Goal: Find contact information: Find contact information

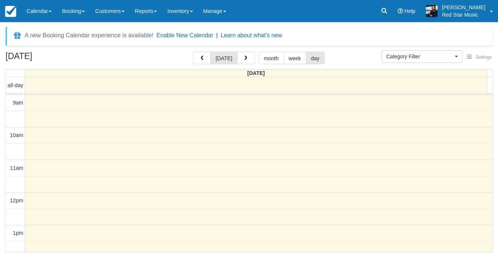
select select
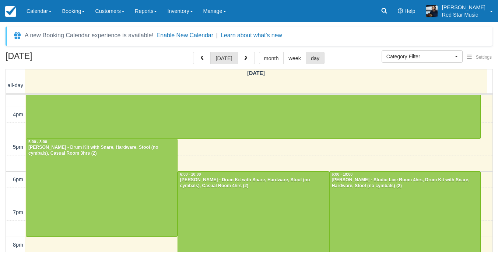
scroll to position [229, 0]
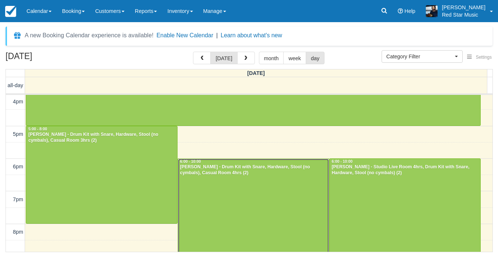
click at [264, 200] on div at bounding box center [253, 222] width 151 height 129
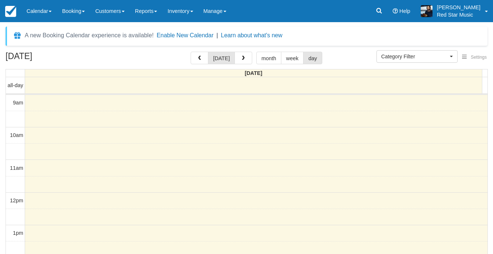
select select
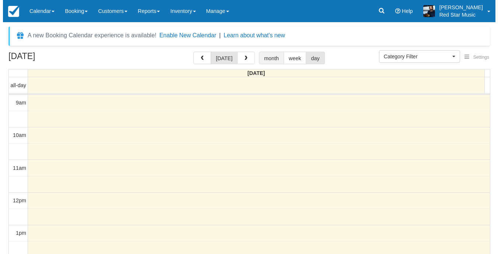
scroll to position [80, 0]
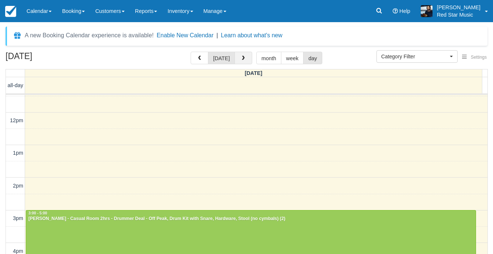
click at [241, 56] on span "button" at bounding box center [243, 58] width 5 height 5
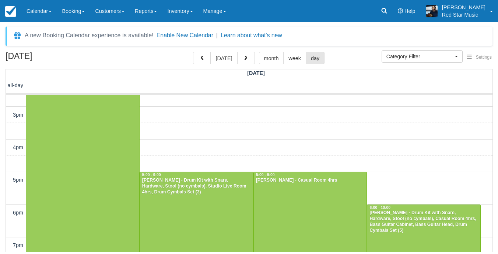
scroll to position [516, 0]
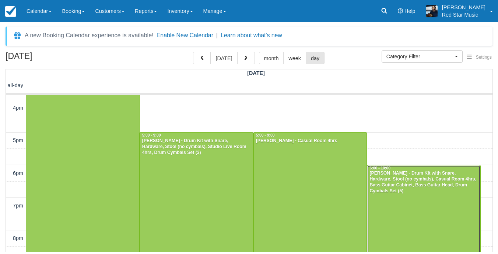
click at [411, 190] on div "Sarah Nicol - Drum Kit with Snare, Hardware, Stool (no cymbals), Casual Room 4h…" at bounding box center [423, 182] width 109 height 24
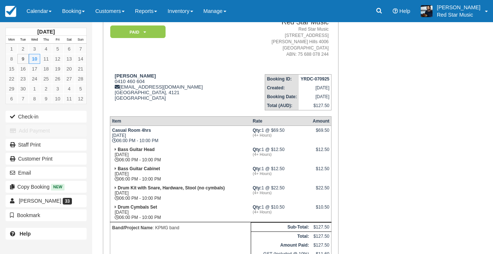
scroll to position [74, 0]
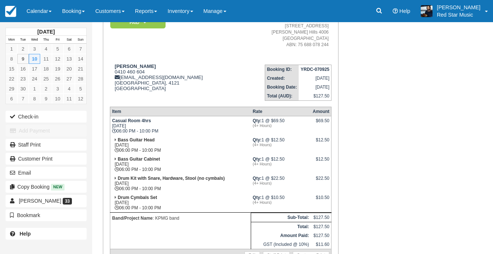
click at [317, 8] on div "Menu Calendar Customer Inventory Month Week Day Booking Daily Manifest Daily Li…" at bounding box center [246, 11] width 493 height 22
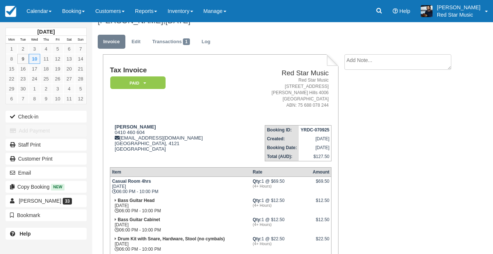
scroll to position [0, 0]
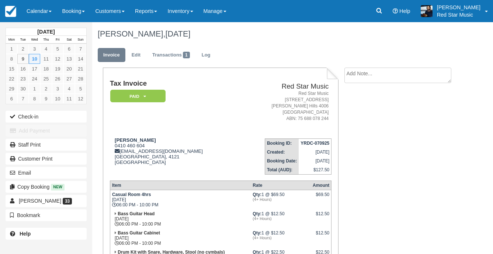
click at [340, 77] on div "Create Show on invoice" at bounding box center [400, 77] width 123 height 20
click at [341, 81] on div "Create Show on invoice" at bounding box center [400, 77] width 123 height 20
drag, startPoint x: 30, startPoint y: 6, endPoint x: 29, endPoint y: 22, distance: 15.5
click at [30, 6] on link "Calendar" at bounding box center [38, 11] width 35 height 22
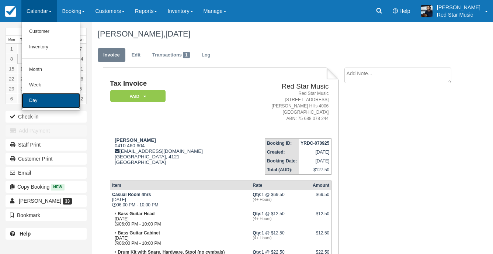
click at [49, 98] on link "Day" at bounding box center [51, 100] width 58 height 15
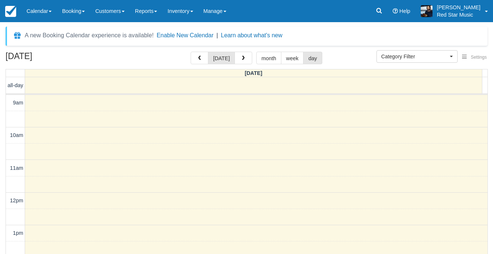
select select
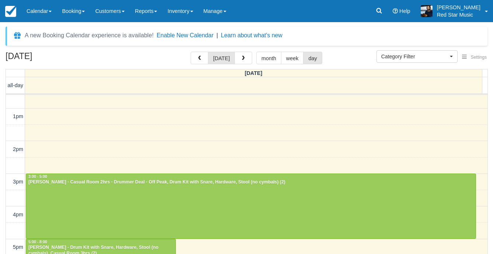
scroll to position [227, 0]
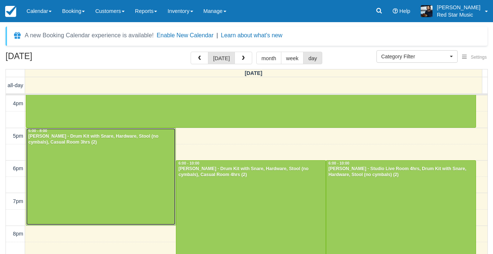
click at [94, 148] on div at bounding box center [100, 176] width 149 height 97
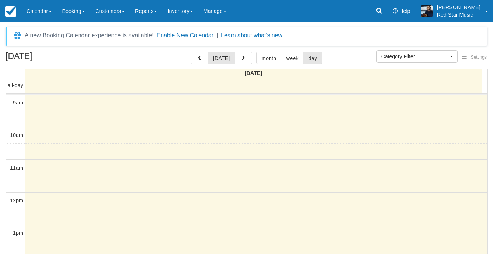
select select
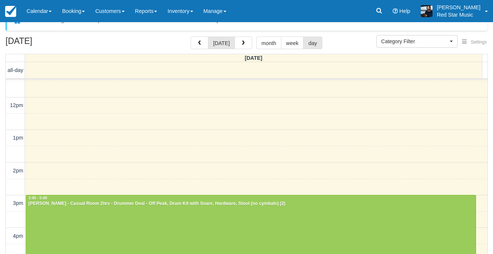
scroll to position [24, 0]
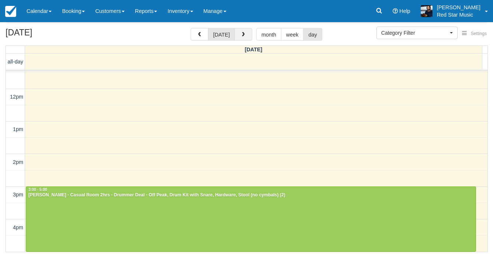
click at [242, 34] on span "button" at bounding box center [243, 34] width 5 height 5
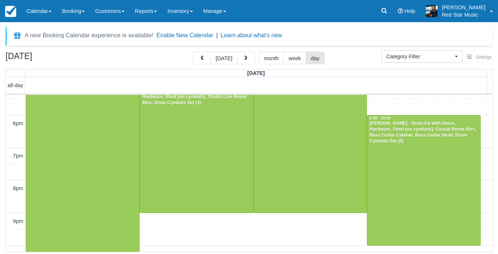
scroll to position [553, 0]
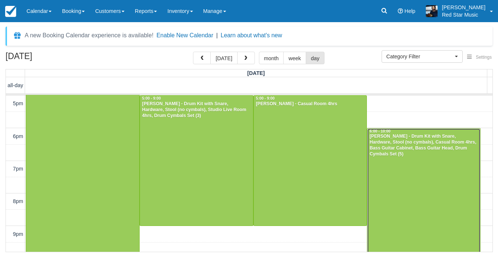
click at [425, 166] on div at bounding box center [423, 193] width 113 height 130
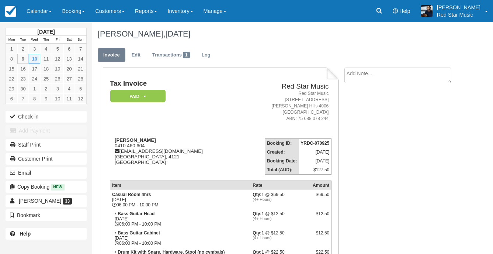
click at [401, 72] on textarea at bounding box center [397, 74] width 107 height 15
type textarea "3"
click at [372, 115] on button "Create" at bounding box center [360, 117] width 33 height 13
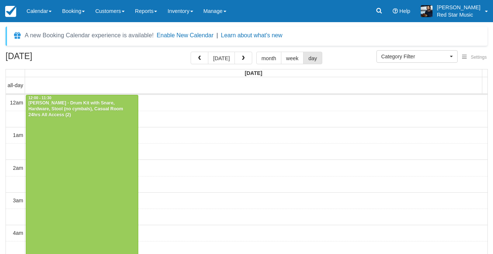
select select
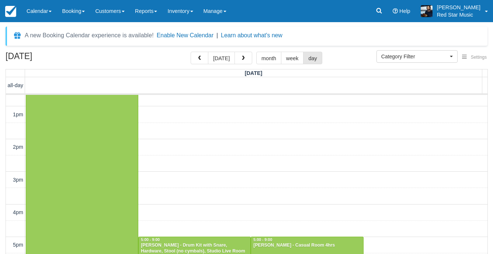
scroll to position [559, 0]
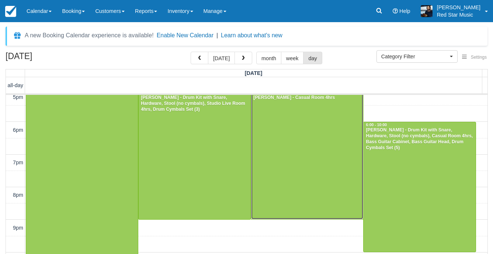
click at [321, 143] on div at bounding box center [307, 154] width 112 height 130
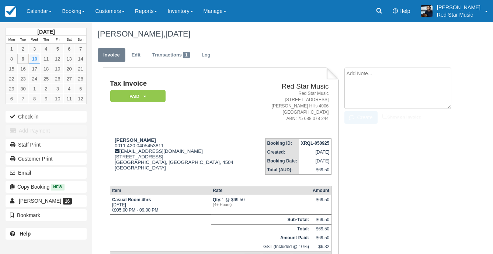
click at [358, 73] on textarea at bounding box center [397, 87] width 107 height 41
type textarea "2"
click at [356, 116] on icon "button" at bounding box center [353, 117] width 8 height 5
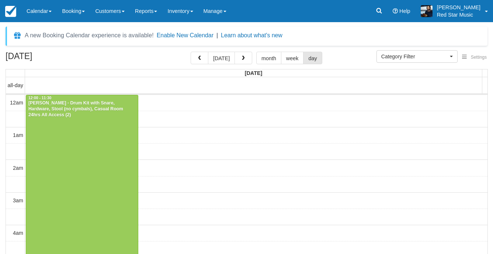
select select
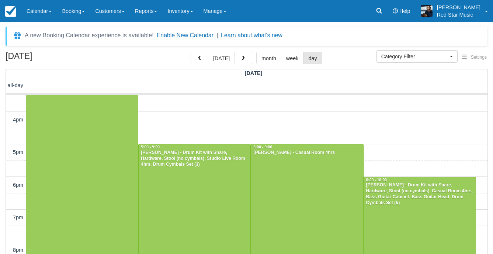
scroll to position [522, 0]
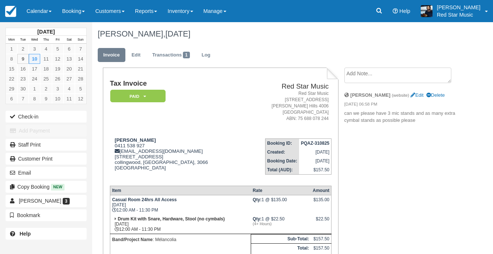
click at [393, 75] on textarea at bounding box center [397, 74] width 107 height 15
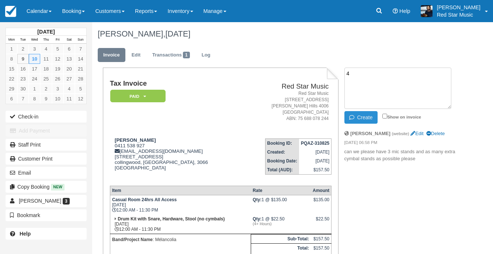
type textarea "4"
click at [359, 114] on button "Create" at bounding box center [360, 117] width 33 height 13
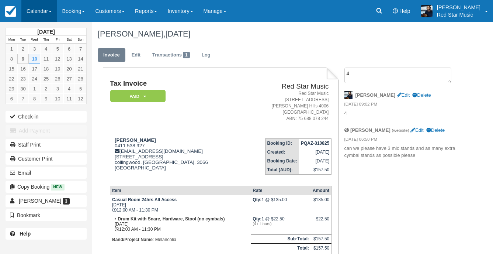
click at [41, 10] on link "Calendar" at bounding box center [38, 11] width 35 height 22
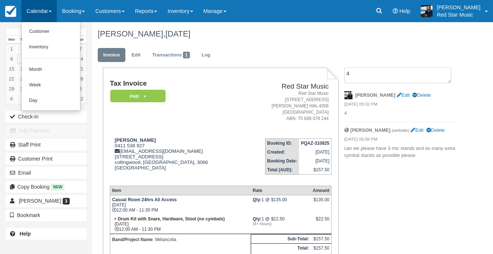
drag, startPoint x: 1, startPoint y: 1, endPoint x: 178, endPoint y: 34, distance: 179.9
click at [226, 38] on h1 "[PERSON_NAME], [DATE]" at bounding box center [277, 33] width 359 height 9
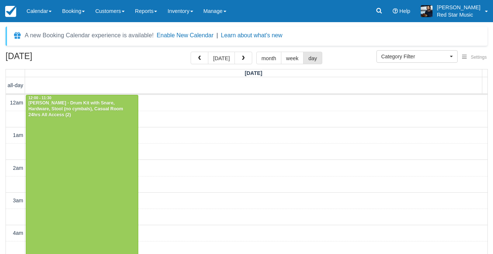
select select
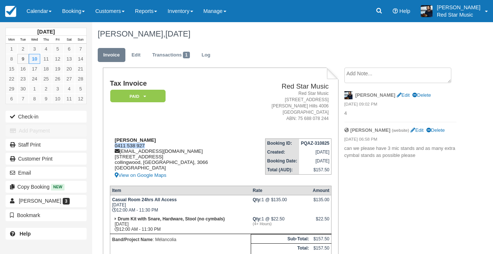
drag, startPoint x: 149, startPoint y: 146, endPoint x: 115, endPoint y: 144, distance: 34.3
click at [115, 144] on div "[PERSON_NAME] 0411 538 927 [EMAIL_ADDRESS][DOMAIN_NAME] [STREET_ADDRESS] View o…" at bounding box center [176, 158] width 132 height 42
copy div "0411 538 927"
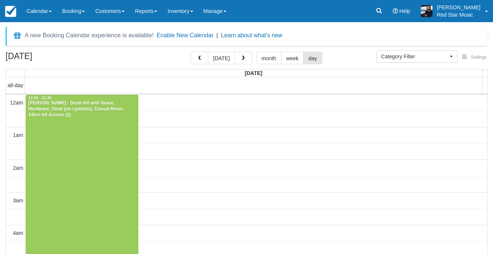
select select
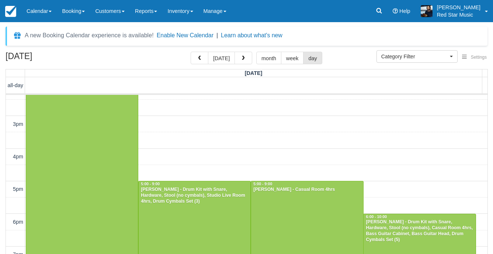
scroll to position [479, 0]
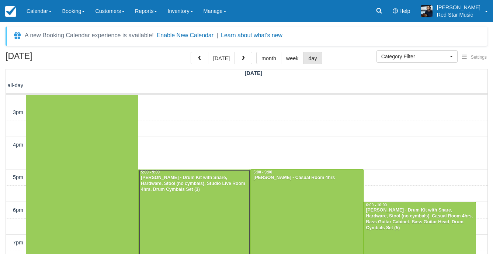
click at [189, 185] on div "Bryant Barnett - Drum Kit with Snare, Hardware, Stool (no cymbals), Studio Live…" at bounding box center [194, 184] width 108 height 18
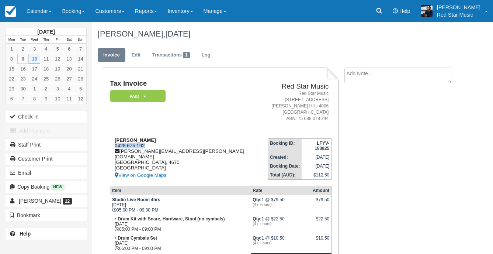
drag, startPoint x: 147, startPoint y: 145, endPoint x: 115, endPoint y: 144, distance: 31.3
click at [115, 144] on div "[PERSON_NAME] 0428 675 192 [PERSON_NAME][EMAIL_ADDRESS][PERSON_NAME][DOMAIN_NAM…" at bounding box center [189, 158] width 158 height 42
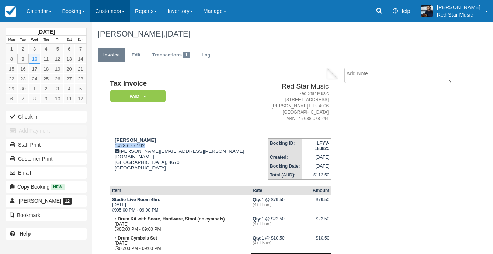
copy div "0428 675 192"
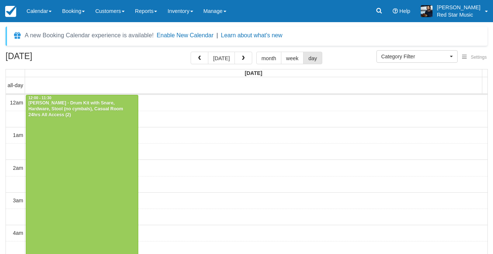
select select
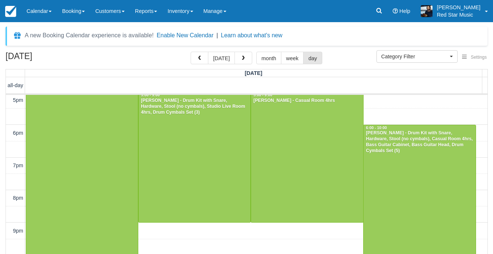
scroll to position [559, 0]
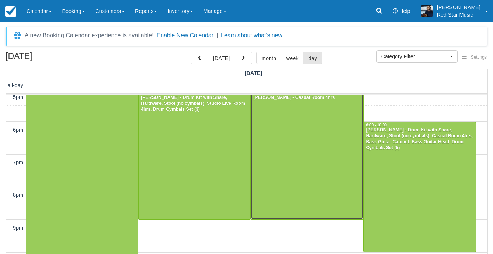
click at [295, 150] on div at bounding box center [307, 154] width 112 height 130
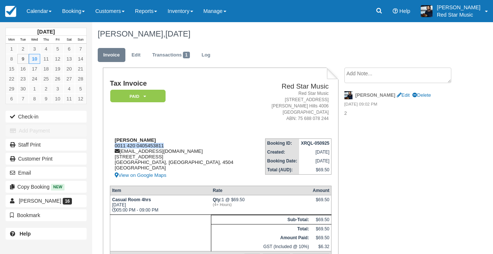
drag, startPoint x: 153, startPoint y: 144, endPoint x: 115, endPoint y: 145, distance: 37.2
click at [115, 145] on div "[PERSON_NAME] 0011 420 0405453811 [EMAIL_ADDRESS][DOMAIN_NAME] [STREET_ADDRESS]…" at bounding box center [182, 158] width 144 height 42
copy div "0011 420 0405453811"
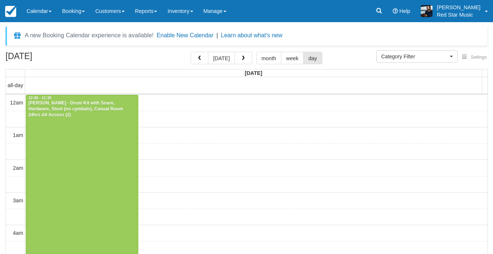
select select
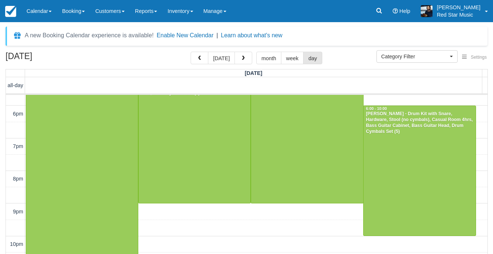
scroll to position [585, 0]
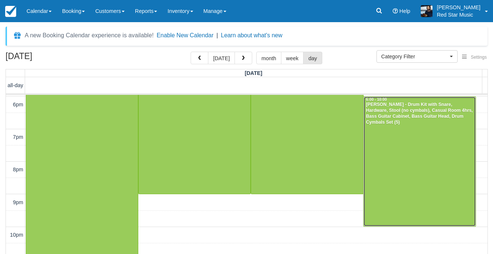
click at [391, 177] on div at bounding box center [419, 162] width 112 height 130
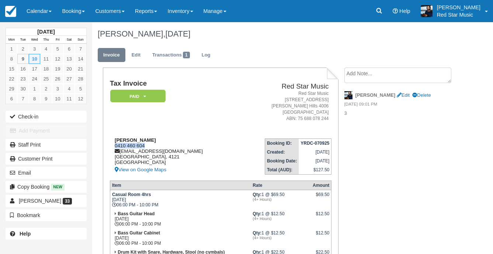
drag, startPoint x: 151, startPoint y: 145, endPoint x: 115, endPoint y: 146, distance: 36.5
click at [115, 146] on div "Sarah Nicol 0410 460 604 snicol@kpmg.com.au South Australia, 4121 Australia Vie…" at bounding box center [174, 155] width 129 height 37
copy div "0410 460 604"
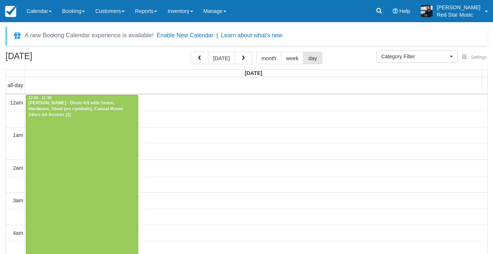
select select
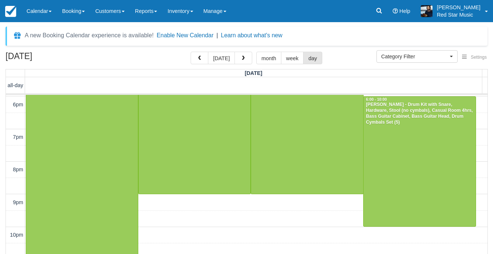
scroll to position [24, 0]
